Goal: Communication & Community: Answer question/provide support

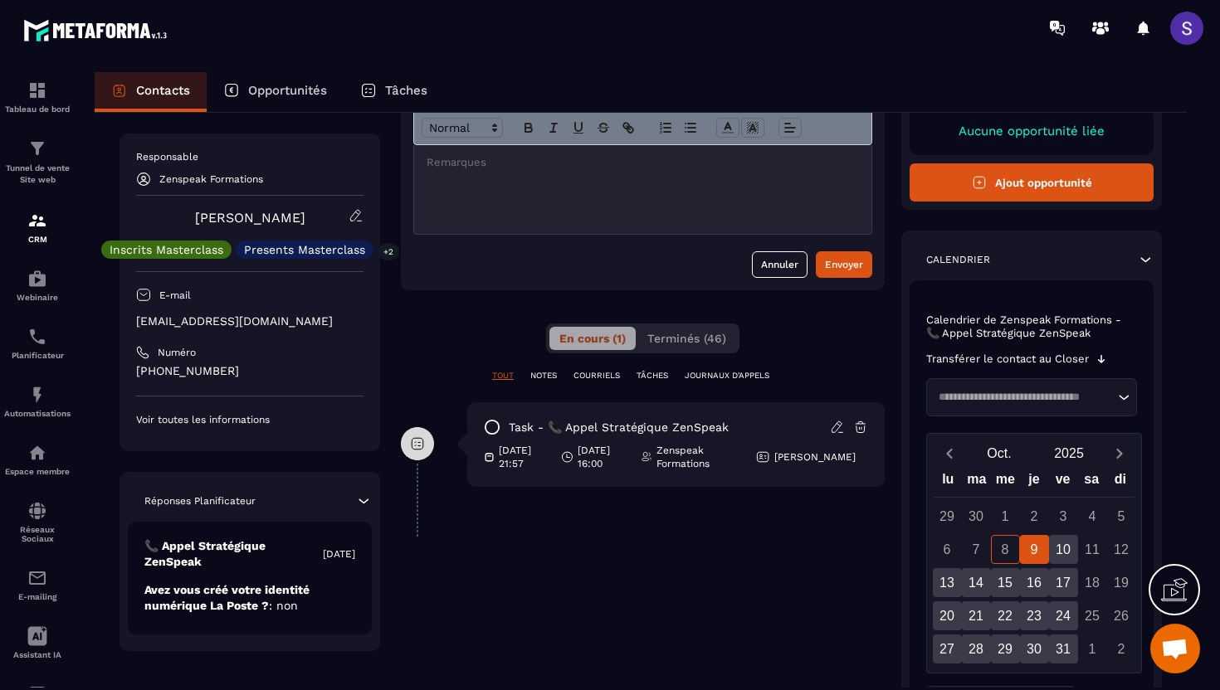
scroll to position [128, 0]
click at [680, 348] on button "Terminés (46)" at bounding box center [686, 339] width 99 height 23
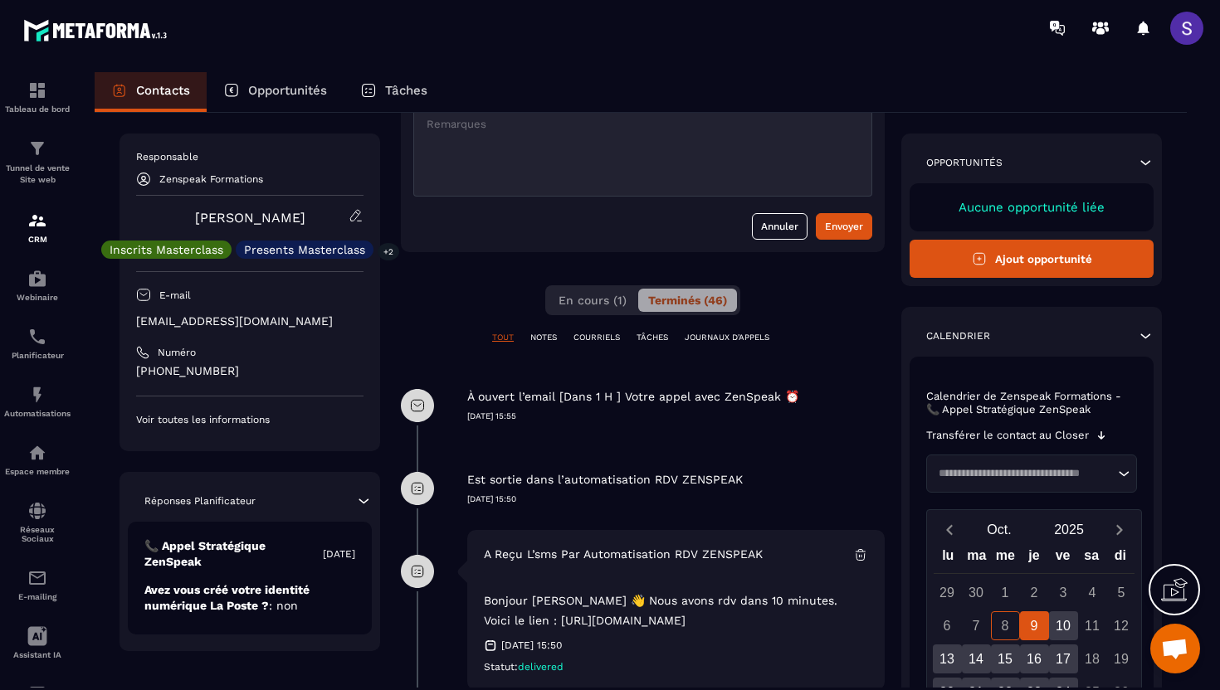
scroll to position [165, 0]
drag, startPoint x: 714, startPoint y: 627, endPoint x: 492, endPoint y: 629, distance: 221.5
click at [492, 629] on p "Bonjour [PERSON_NAME] 👋 Nous avons rdv dans 10 minutes. Voici le lien : [URL][D…" at bounding box center [674, 602] width 380 height 60
copy p "ttps://[DOMAIN_NAME][URL]"
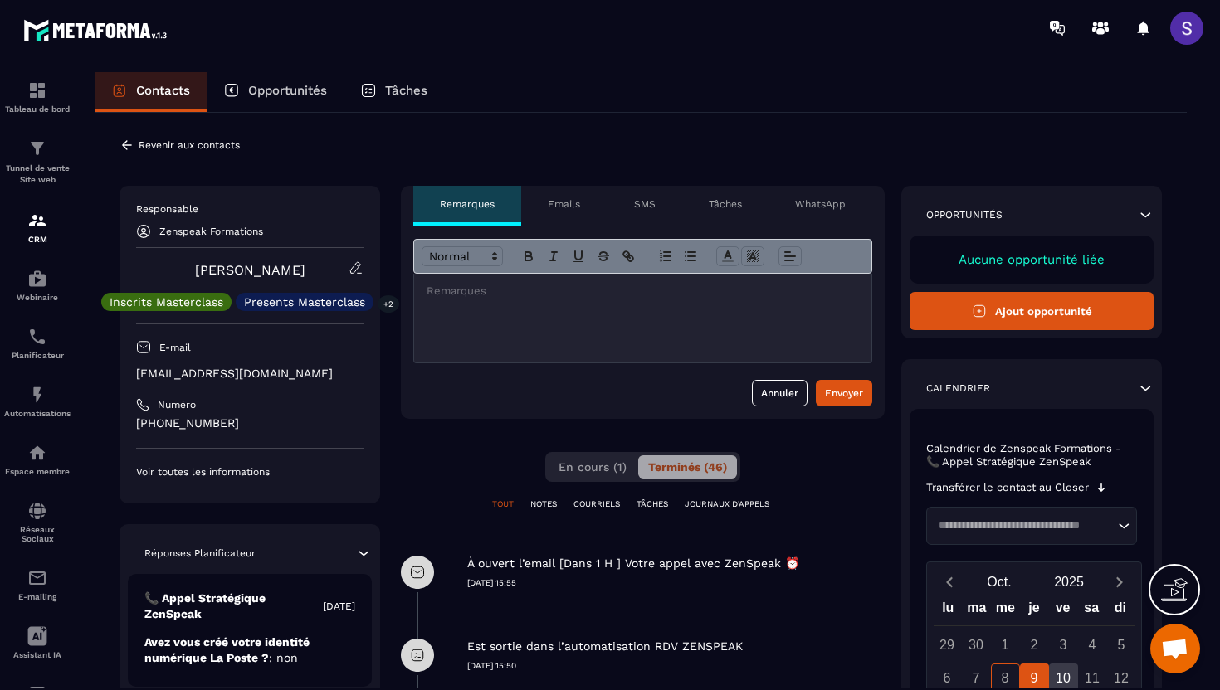
click at [574, 207] on p "Emails" at bounding box center [564, 203] width 32 height 13
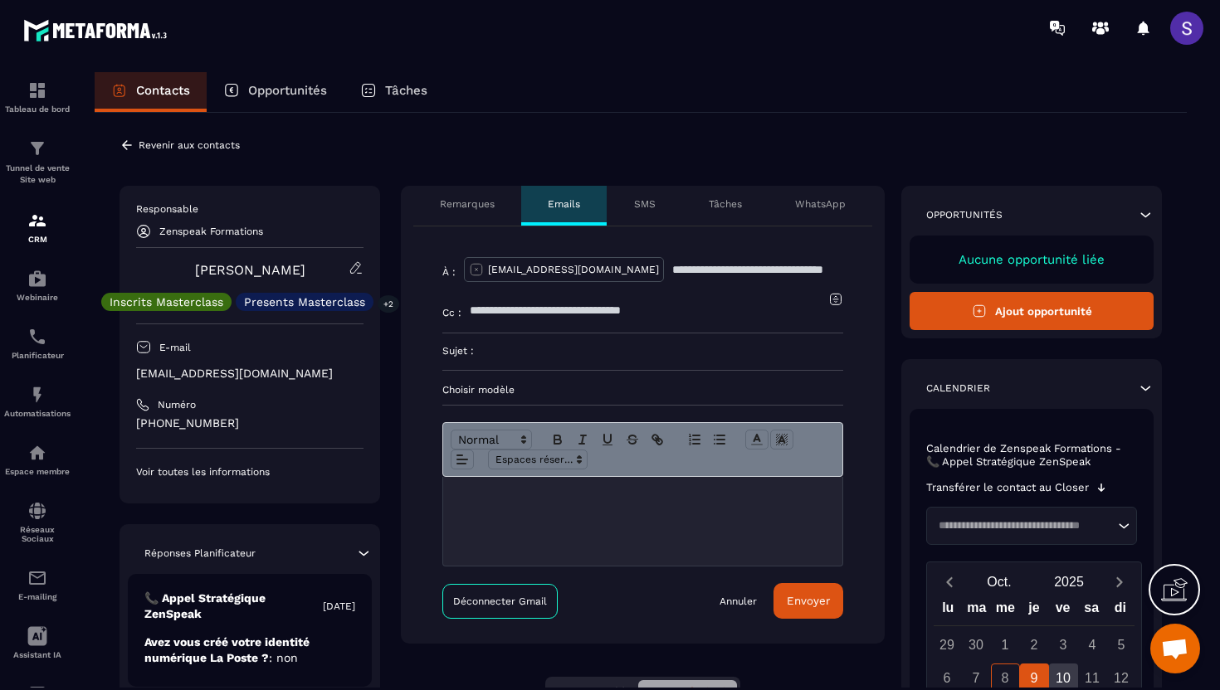
click at [494, 517] on div at bounding box center [642, 521] width 399 height 89
paste div
click at [542, 347] on input at bounding box center [658, 352] width 369 height 37
type input "****"
click at [809, 601] on button "Envoyer" at bounding box center [808, 601] width 70 height 36
